Goal: Task Accomplishment & Management: Manage account settings

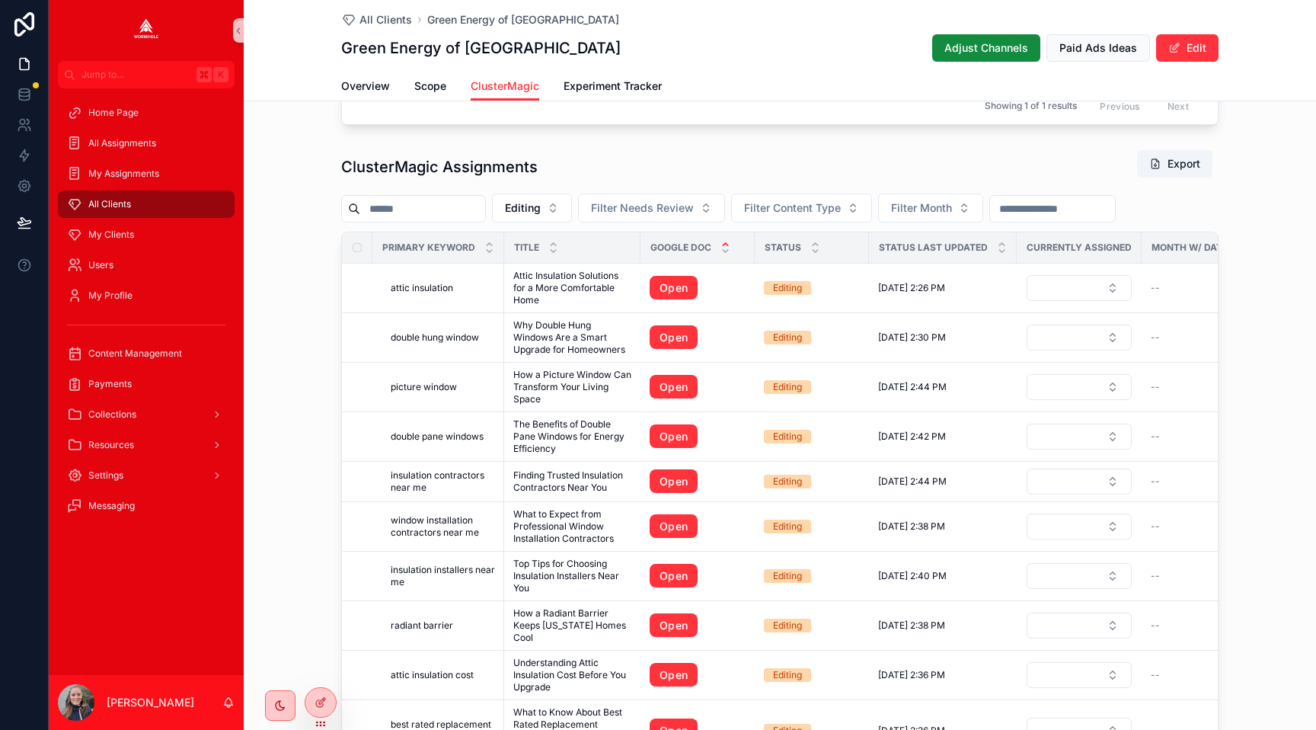
scroll to position [619, 0]
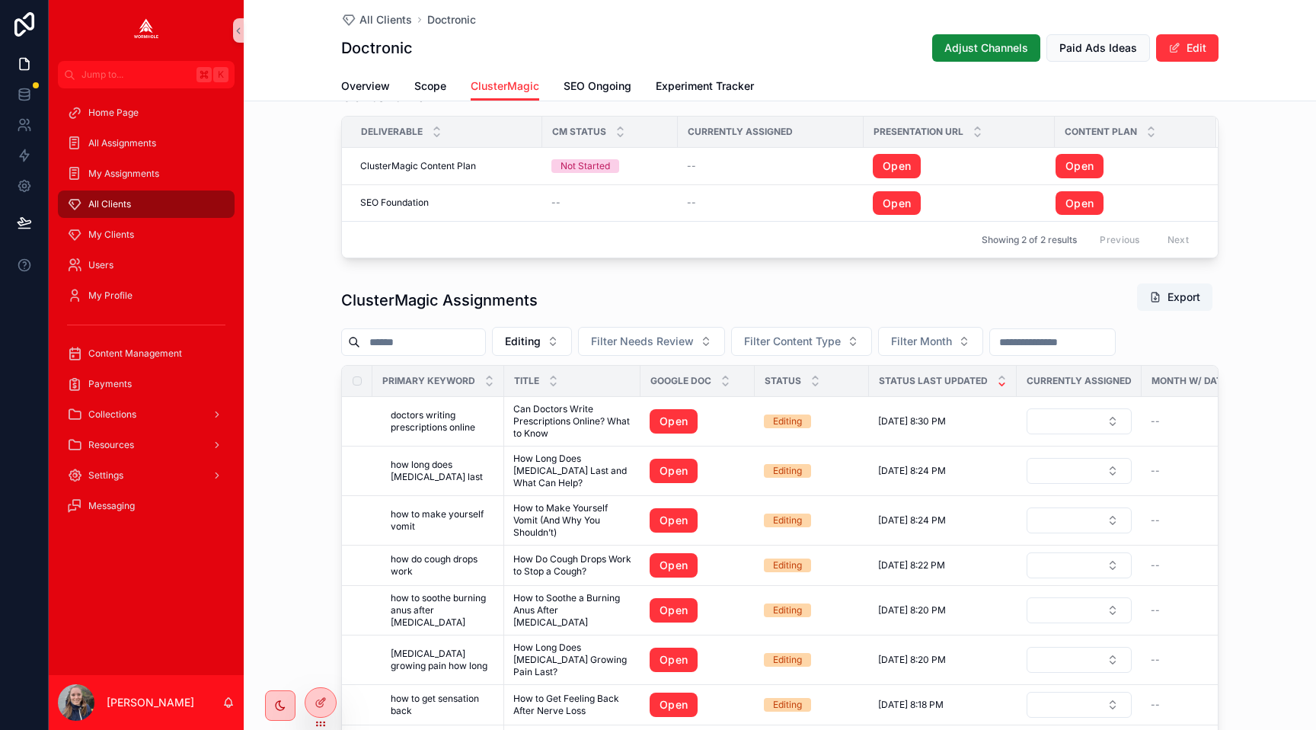
scroll to position [1313, 0]
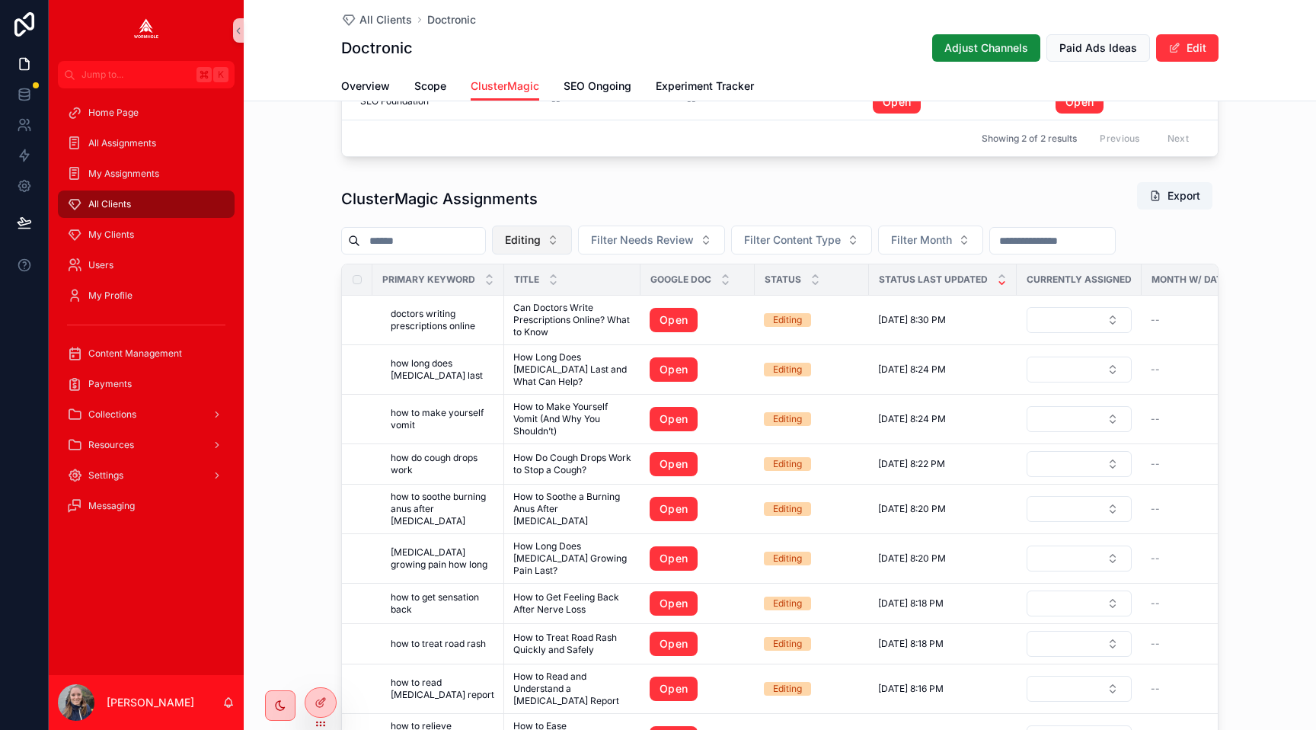
click at [537, 235] on span "Editing" at bounding box center [523, 239] width 36 height 15
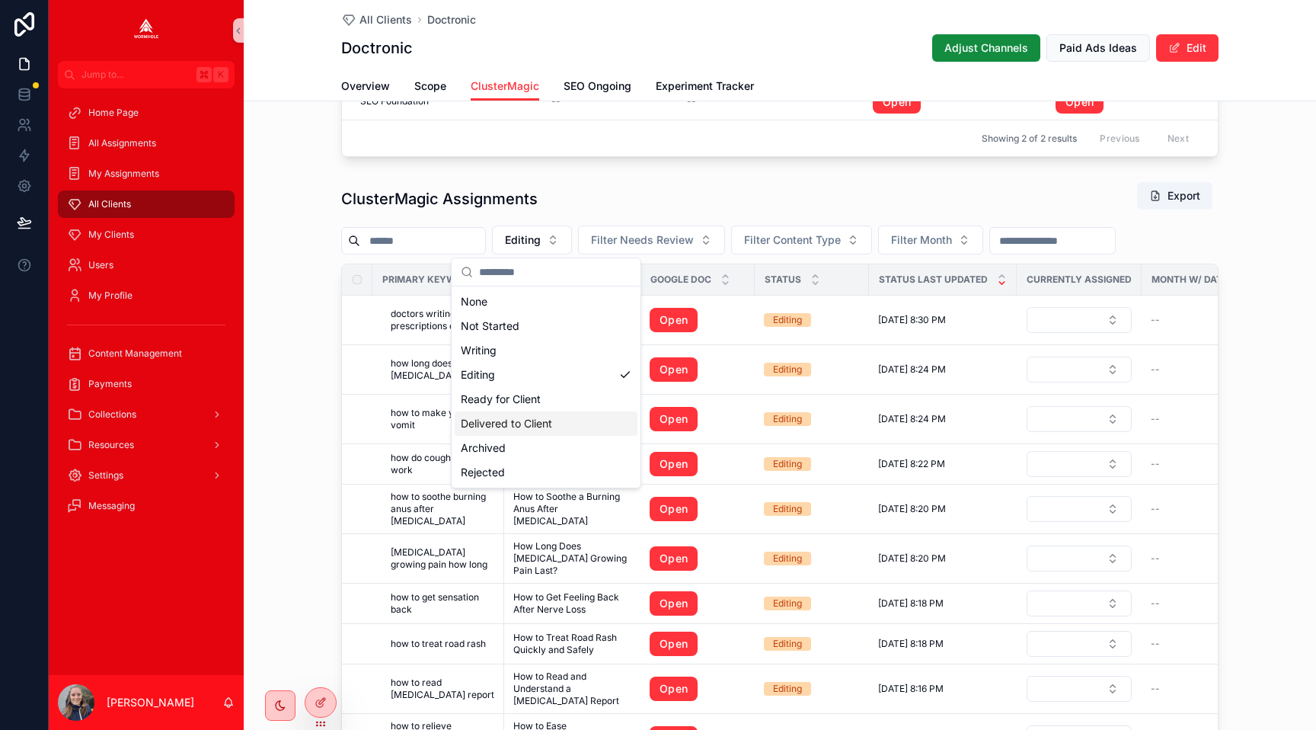
click at [534, 416] on div "Delivered to Client" at bounding box center [546, 423] width 183 height 24
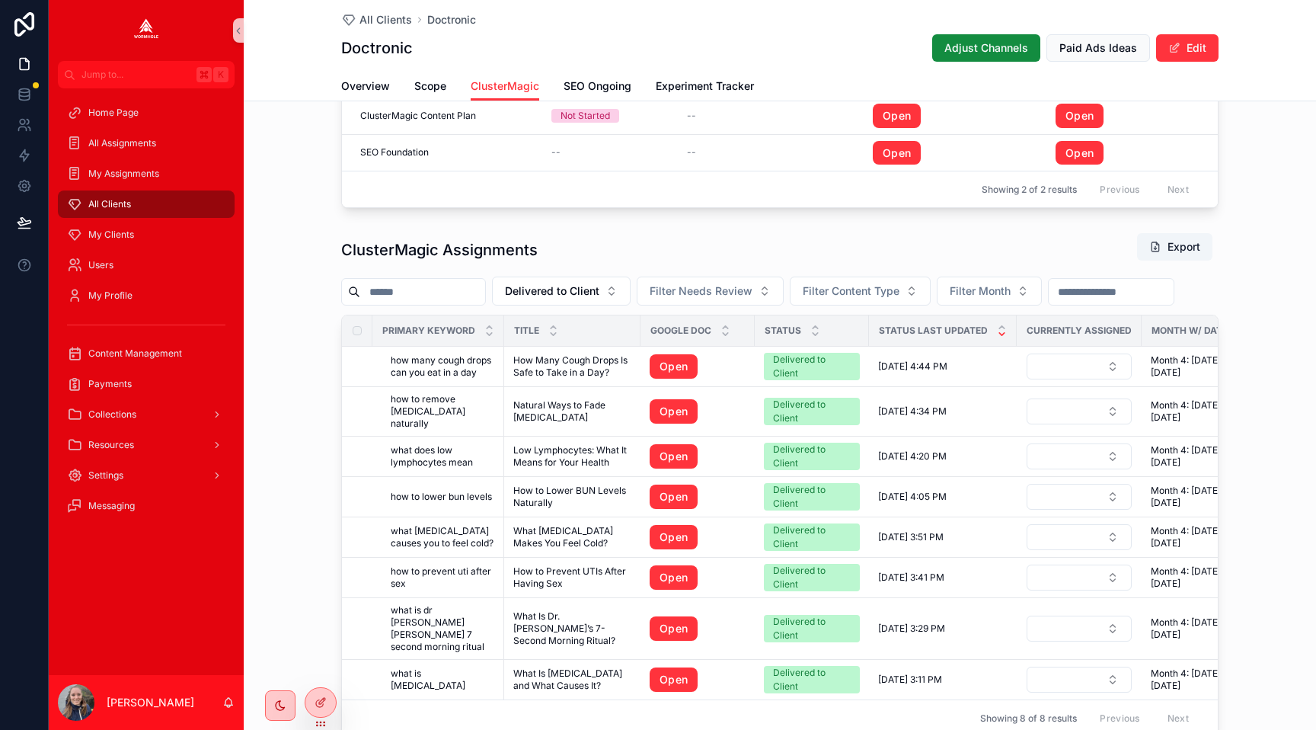
scroll to position [1261, 0]
click at [583, 368] on span "How Many Cough Drops Is Safe to Take in a Day?" at bounding box center [572, 367] width 118 height 24
click at [658, 367] on link "Open" at bounding box center [674, 367] width 48 height 24
click at [591, 409] on span "Natural Ways to Fade Acne Scars" at bounding box center [572, 412] width 118 height 24
click at [677, 408] on link "Open" at bounding box center [674, 412] width 48 height 24
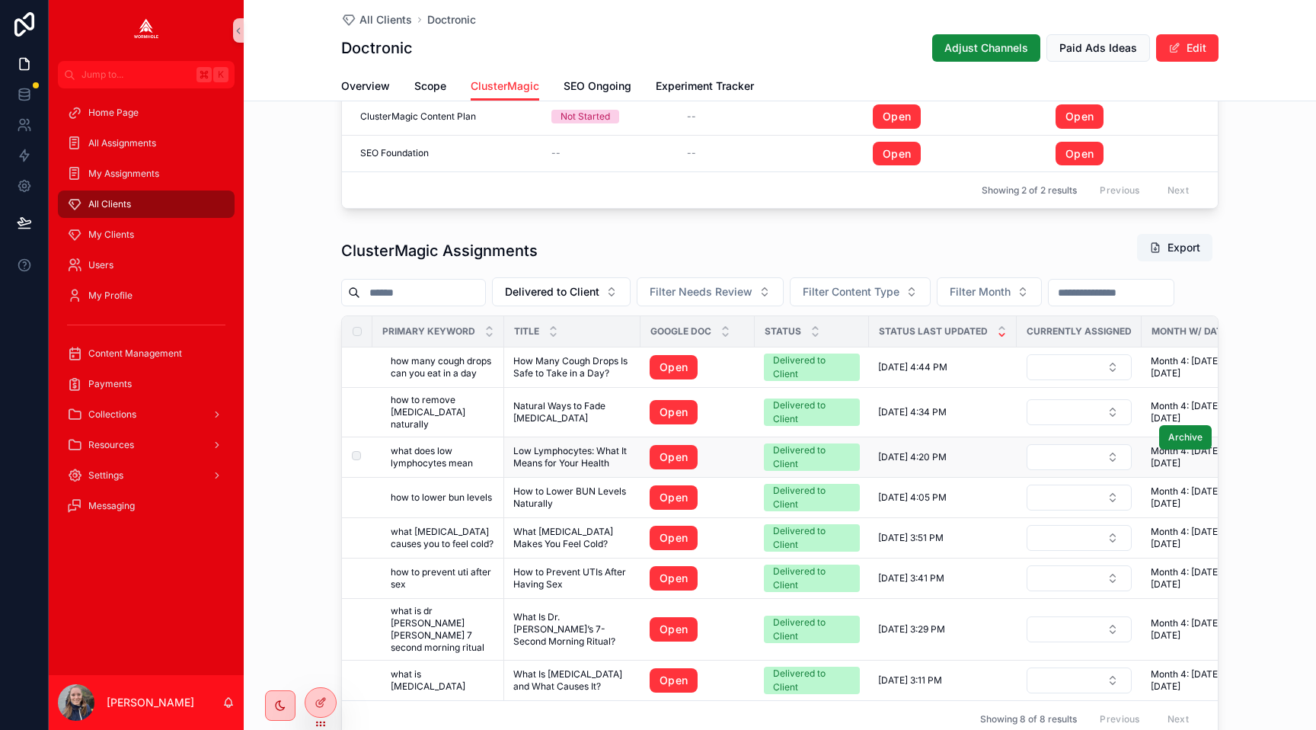
click at [602, 449] on span "Low Lymphocytes: What It Means for Your Health" at bounding box center [572, 457] width 118 height 24
click at [664, 448] on link "Open" at bounding box center [674, 457] width 48 height 24
click at [591, 485] on span "How to Lower BUN Levels Naturally" at bounding box center [572, 497] width 118 height 24
click at [688, 487] on link "Open" at bounding box center [674, 497] width 48 height 24
click at [596, 528] on span "What Vitamin Deficiency Makes You Feel Cold?" at bounding box center [572, 537] width 118 height 24
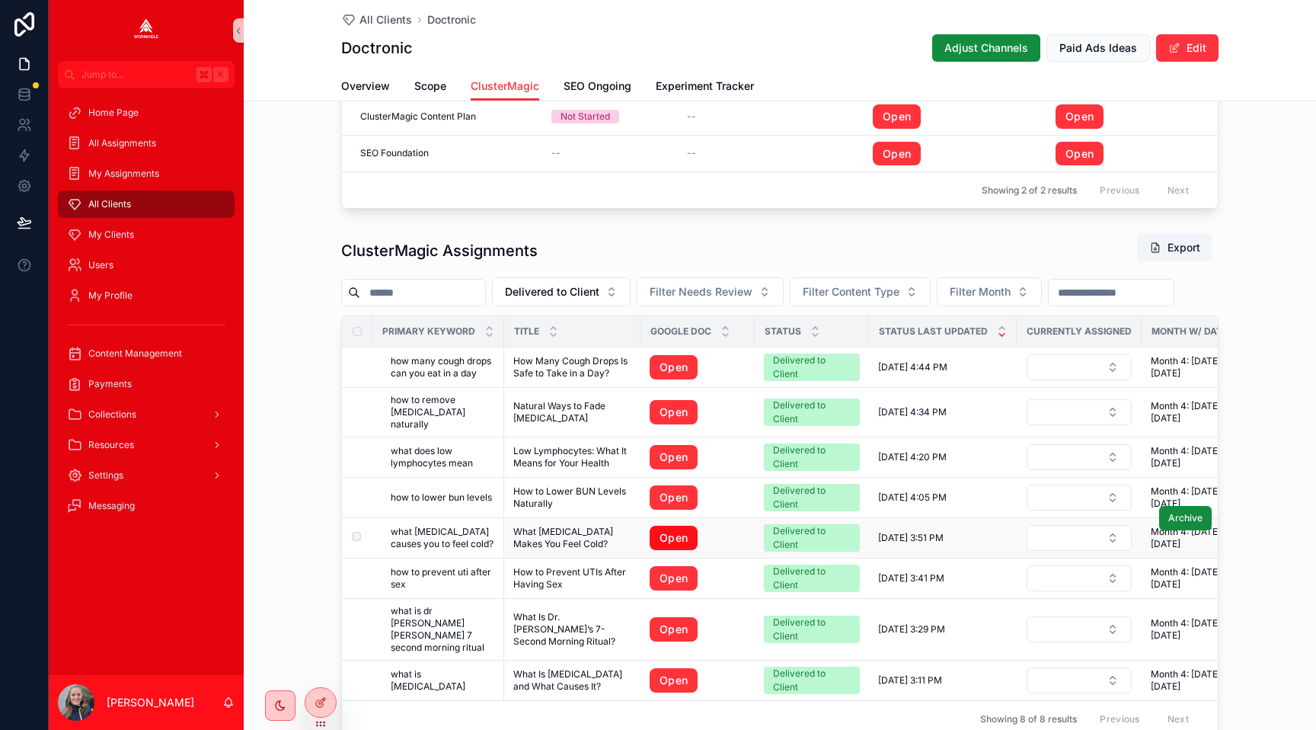
click at [660, 531] on link "Open" at bounding box center [674, 537] width 48 height 24
click at [589, 569] on span "How to Prevent UTIs After Having Sex" at bounding box center [572, 578] width 118 height 24
click at [674, 572] on link "Open" at bounding box center [674, 578] width 48 height 24
click at [614, 615] on span "What Is Dr. Gina Sam’s 7-Second Morning Ritual?" at bounding box center [572, 629] width 118 height 37
click at [662, 617] on link "Open" at bounding box center [674, 629] width 48 height 24
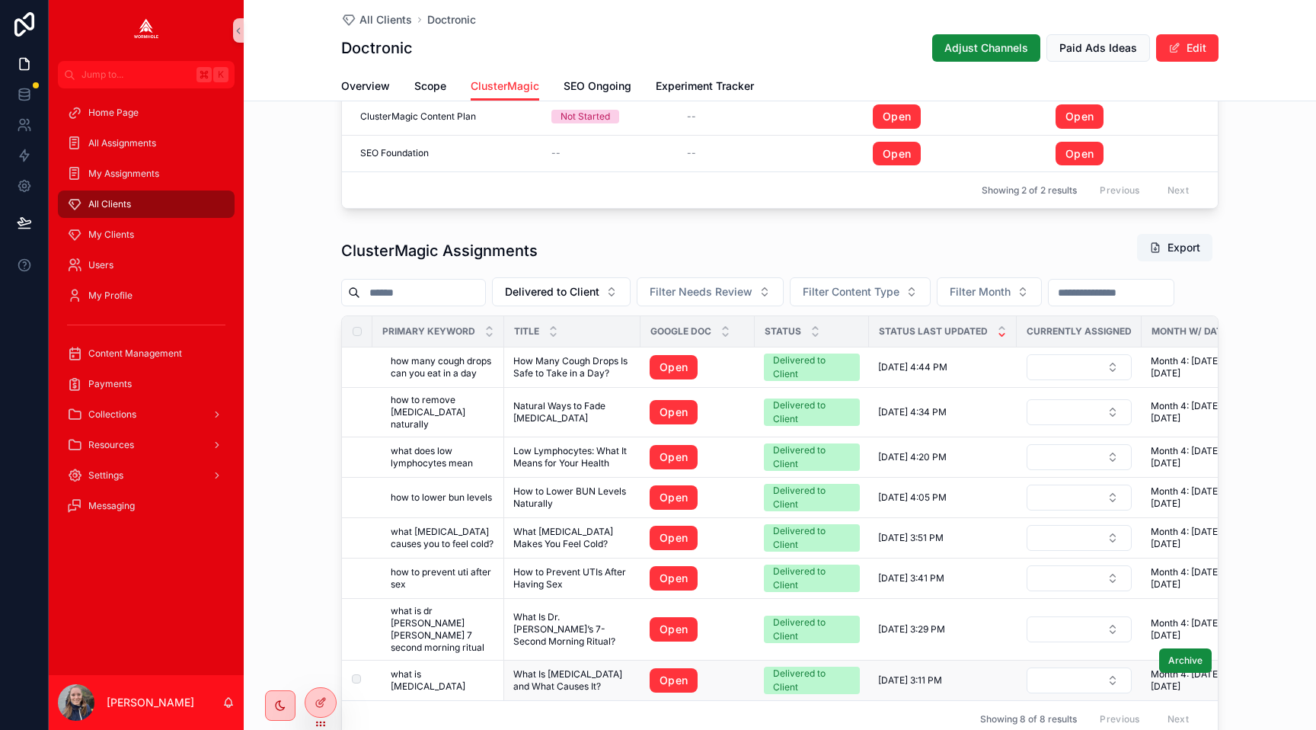
click at [558, 668] on span "What Is [MEDICAL_DATA] and What Causes It?" at bounding box center [572, 680] width 118 height 24
click at [660, 668] on link "Open" at bounding box center [674, 680] width 48 height 24
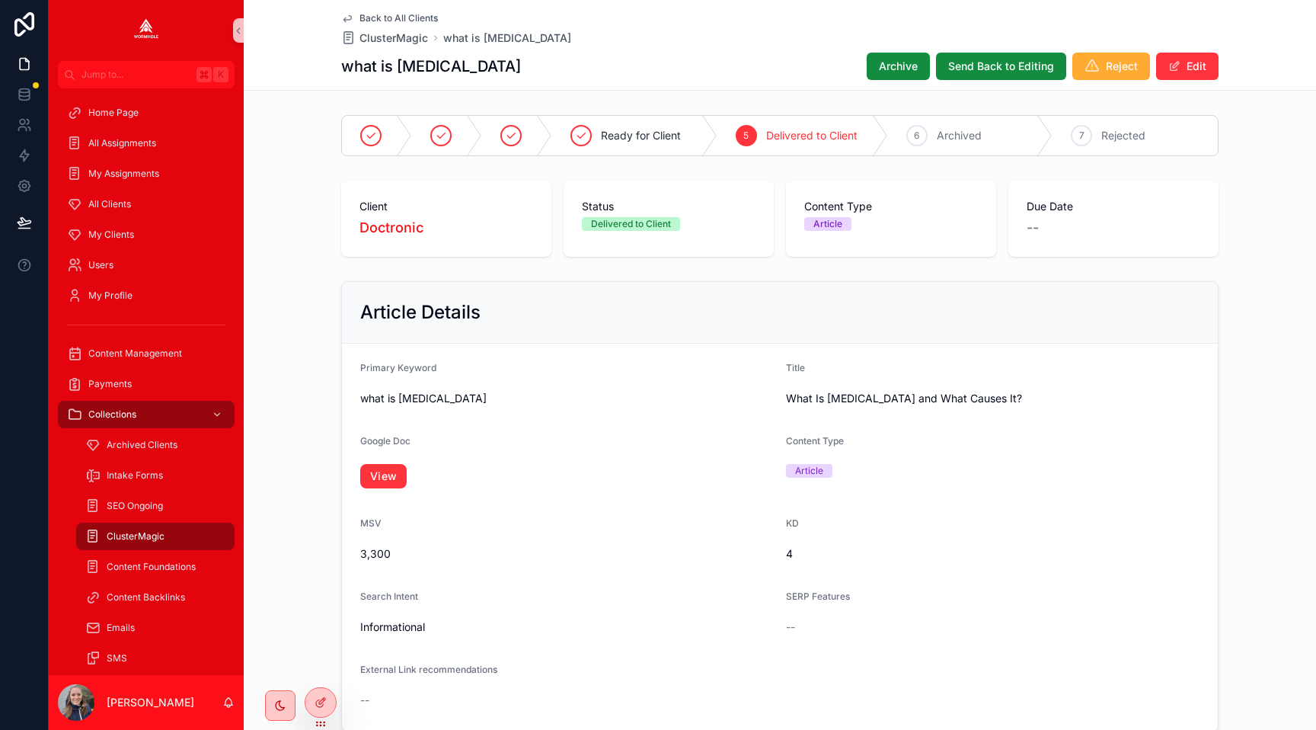
scroll to position [810, 0]
